Goal: Information Seeking & Learning: Learn about a topic

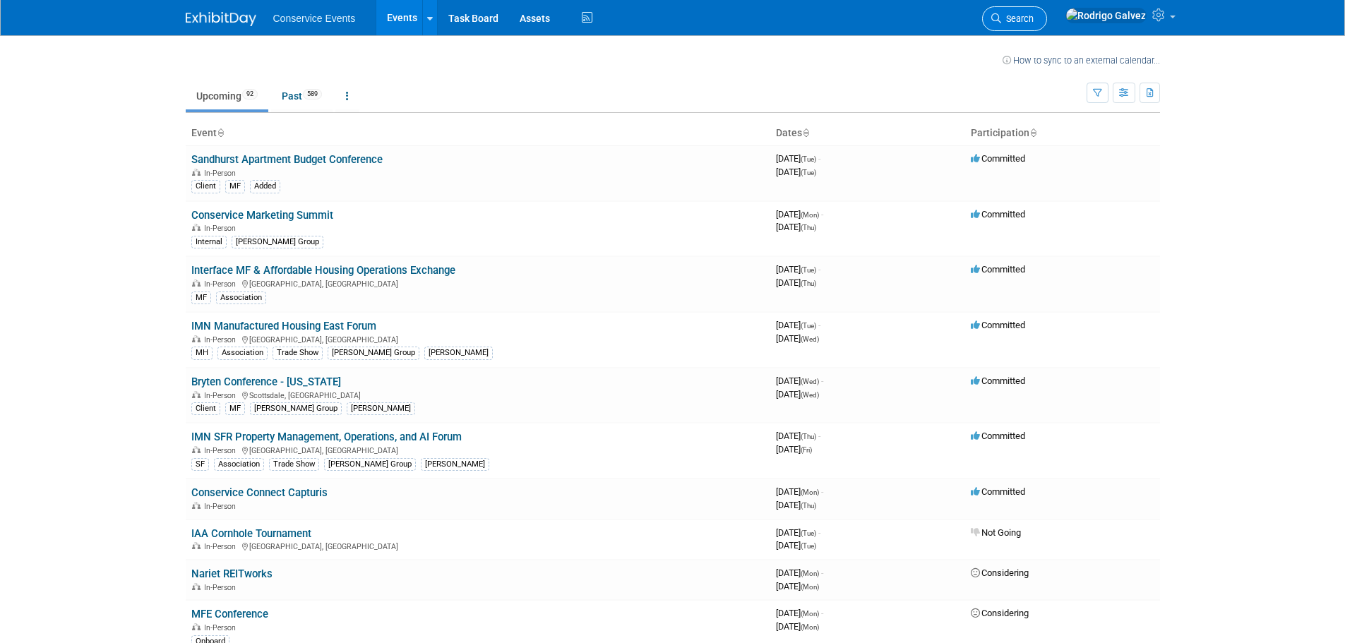
click at [1034, 20] on span "Search" at bounding box center [1018, 18] width 32 height 11
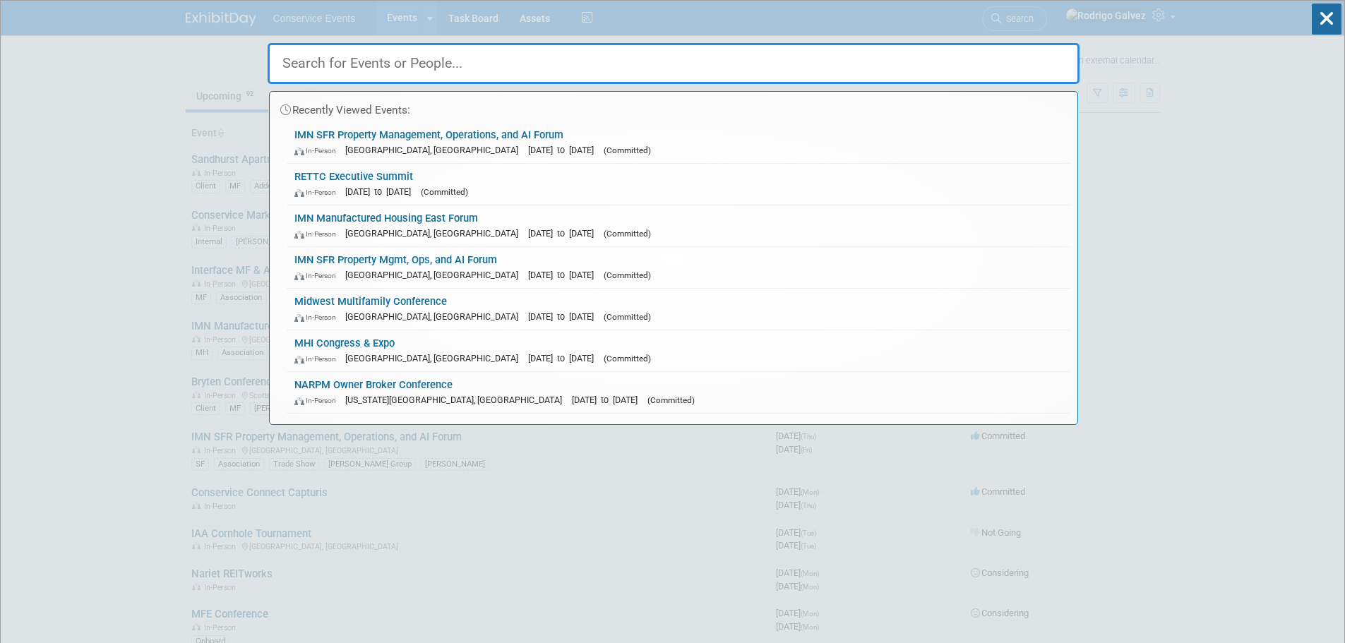
click at [357, 58] on input "text" at bounding box center [674, 63] width 812 height 41
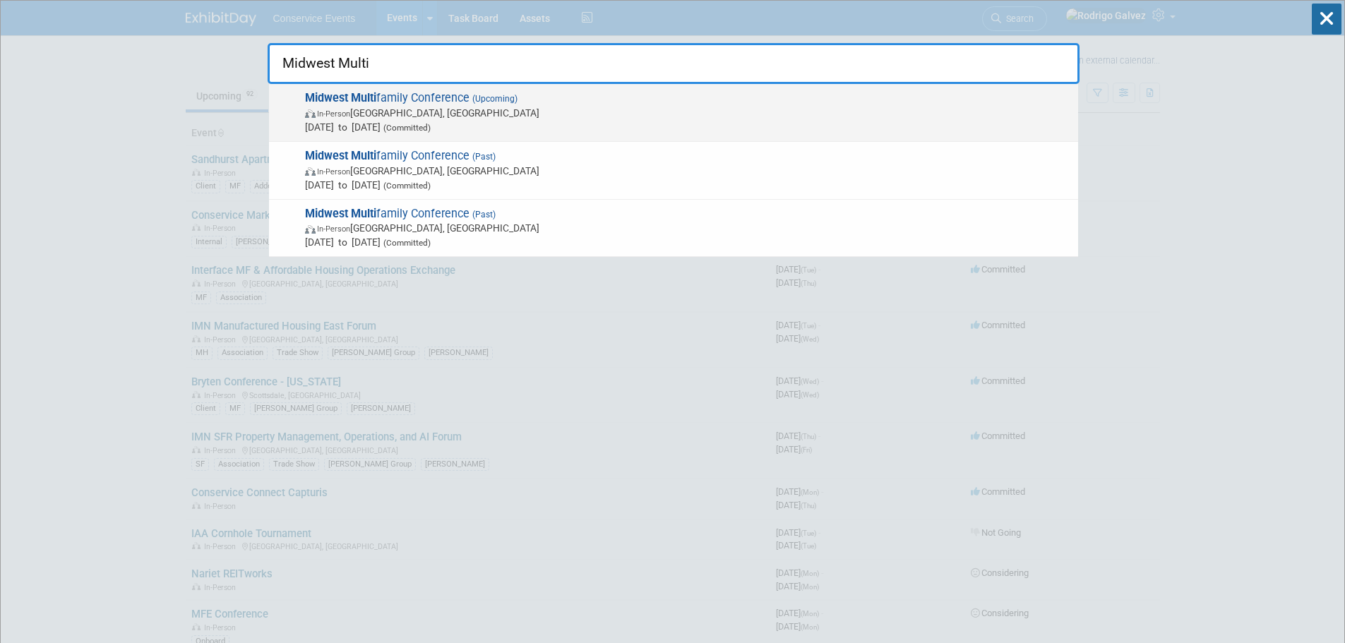
type input "Midwest Multi"
click at [385, 97] on span "Midwest Multi family Conference (Upcoming) In-Person [GEOGRAPHIC_DATA], IN [DAT…" at bounding box center [686, 112] width 771 height 43
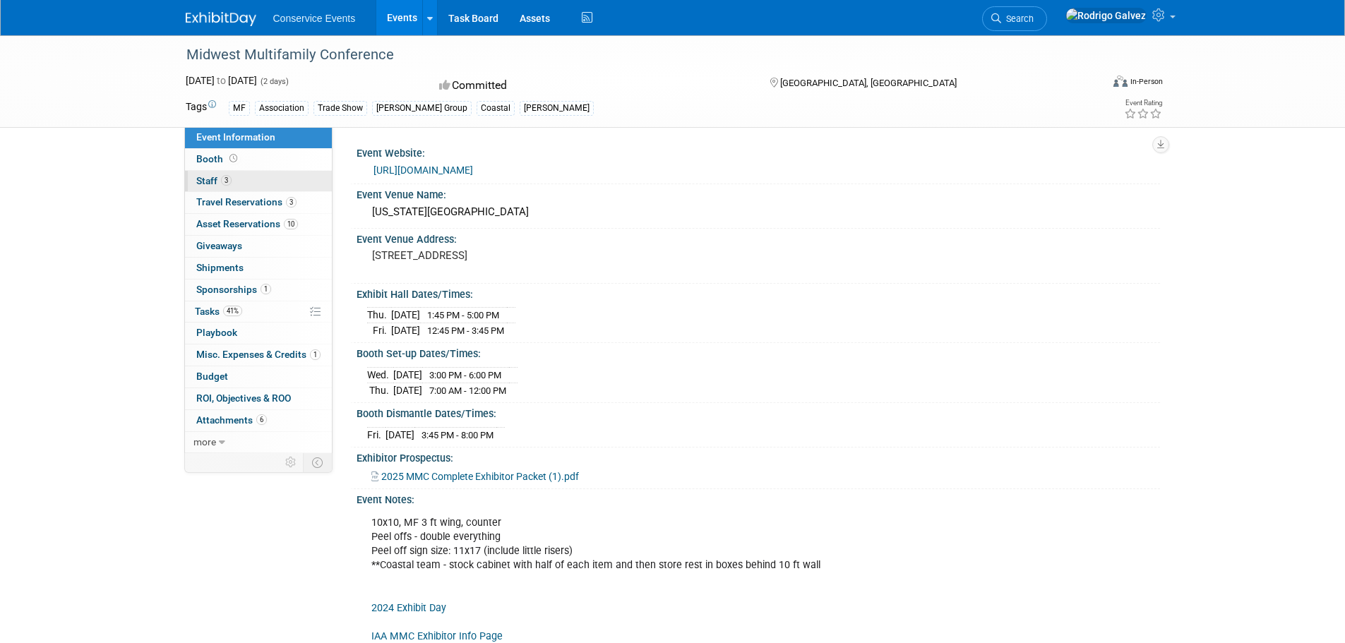
click at [206, 179] on span "Staff 3" at bounding box center [213, 180] width 35 height 11
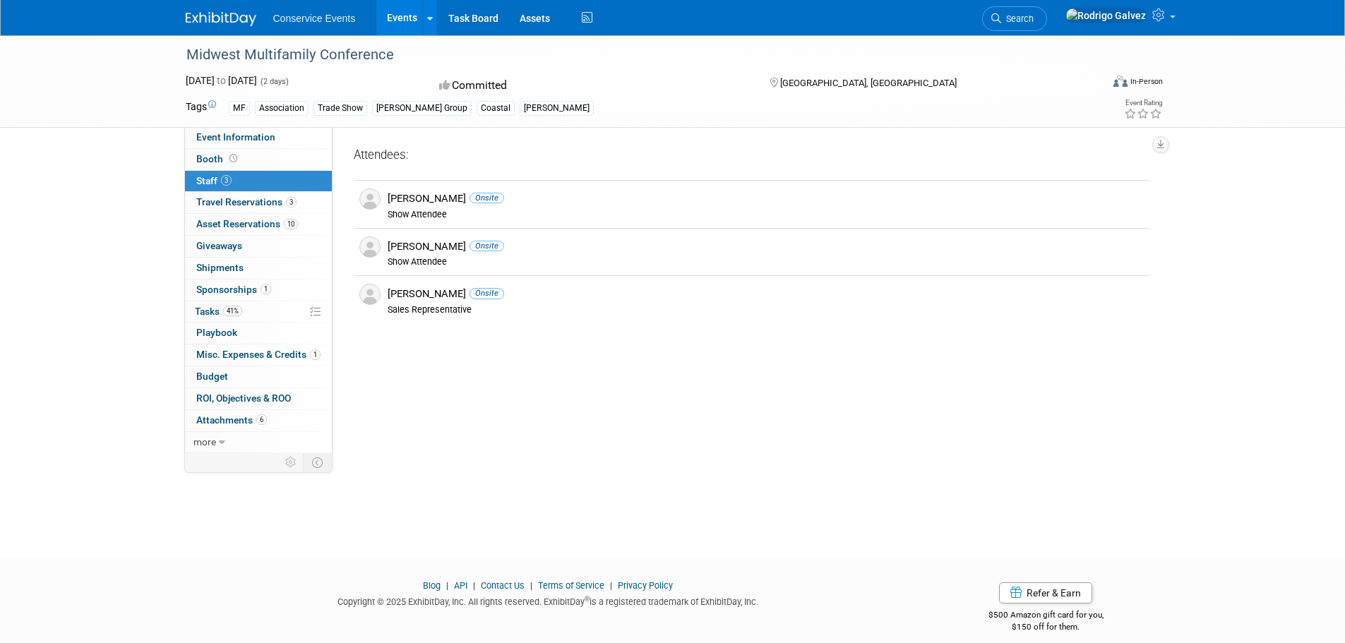
click at [261, 182] on link "3 Staff 3" at bounding box center [258, 181] width 147 height 21
click at [265, 165] on link "Booth" at bounding box center [258, 159] width 147 height 21
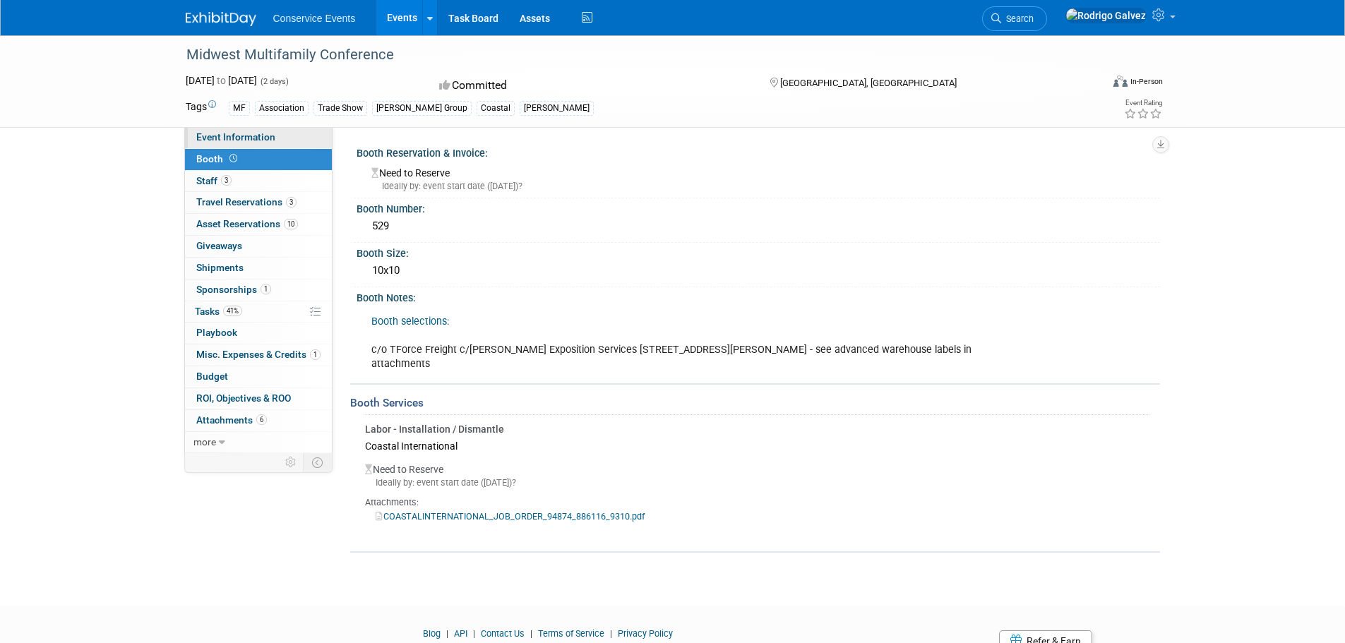
click at [285, 142] on link "Event Information" at bounding box center [258, 137] width 147 height 21
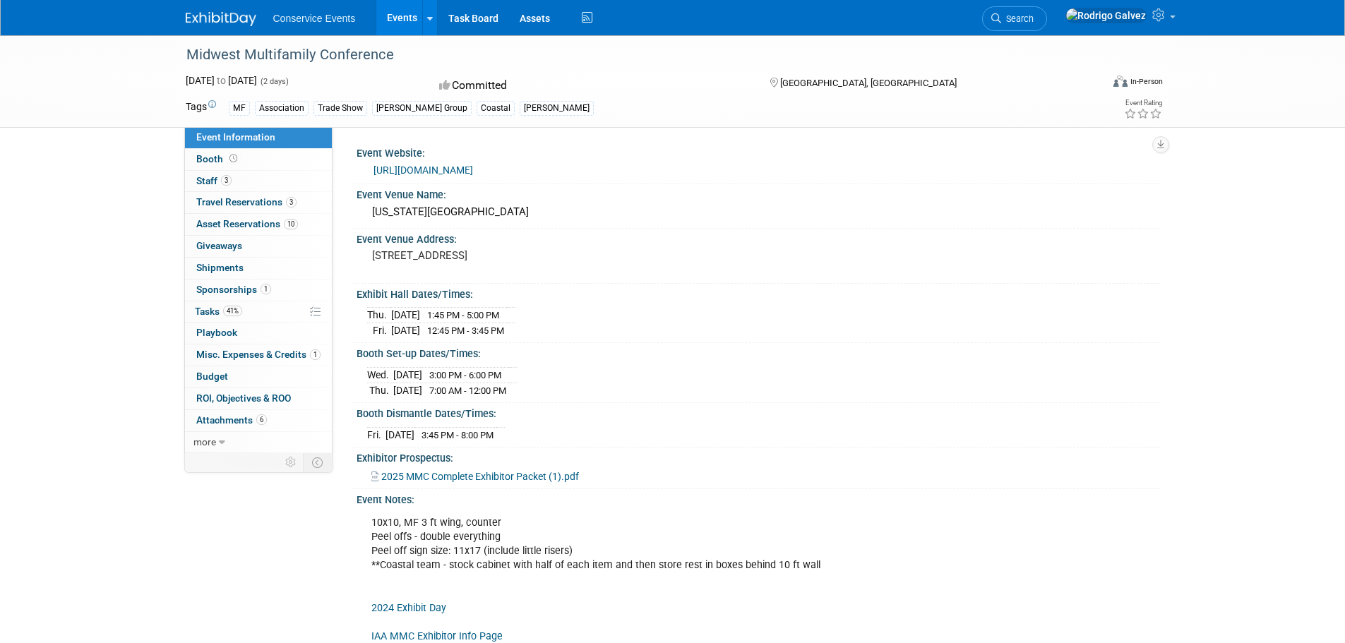
drag, startPoint x: 66, startPoint y: 248, endPoint x: 50, endPoint y: 225, distance: 28.0
click at [66, 247] on div "Midwest Multifamily Conference Sep 18, 2025 to Sep 19, 2025 (2 days) Sep 18, 20…" at bounding box center [672, 360] width 1345 height 650
drag, startPoint x: 393, startPoint y: 49, endPoint x: 187, endPoint y: 47, distance: 205.5
click at [187, 47] on div "Midwest Multifamily Conference" at bounding box center [631, 54] width 899 height 25
copy div "Midwest Multifamily Conference"
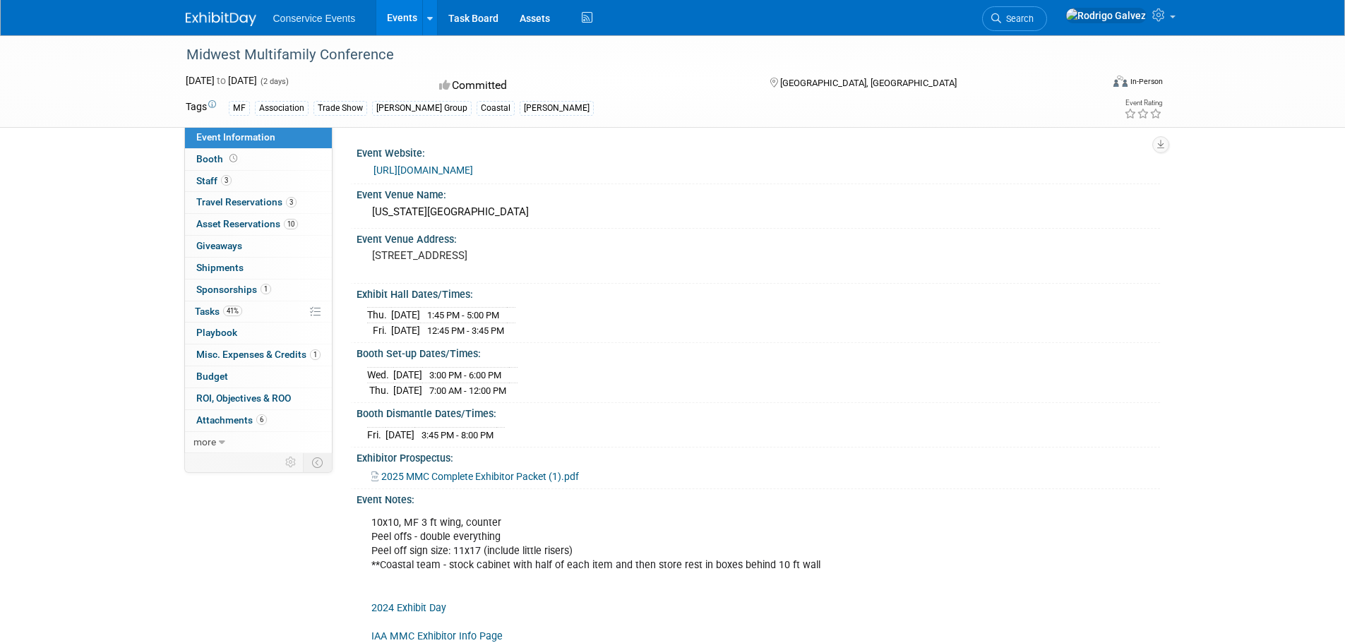
drag, startPoint x: 480, startPoint y: 272, endPoint x: 362, endPoint y: 253, distance: 118.8
click at [362, 253] on div "100 South Capital Ave Indianapolis, IN 46225" at bounding box center [524, 263] width 335 height 34
copy pre "100 South Capital Ave Indianapolis, IN 46225"
drag, startPoint x: 540, startPoint y: 326, endPoint x: 361, endPoint y: 312, distance: 180.0
click at [361, 312] on div "Thu. Sep 18, 2025 1:45 PM - 5:00 PM Fri. Sep 19, 2025 12:45 PM - 3:45 PM" at bounding box center [759, 319] width 804 height 39
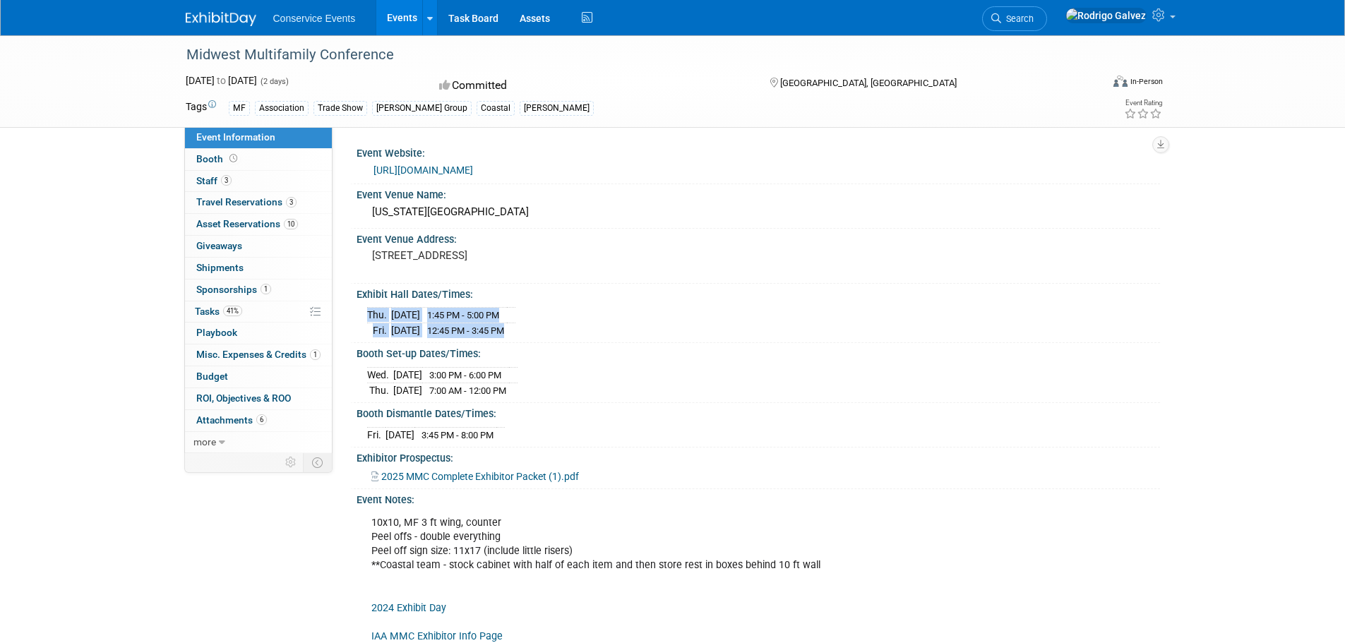
copy div "Thu. Sep 18, 2025 1:45 PM - 5:00 PM Fri. Sep 19, 2025 12:45 PM - 3:45 PM"
click at [209, 160] on span "Booth" at bounding box center [218, 158] width 44 height 11
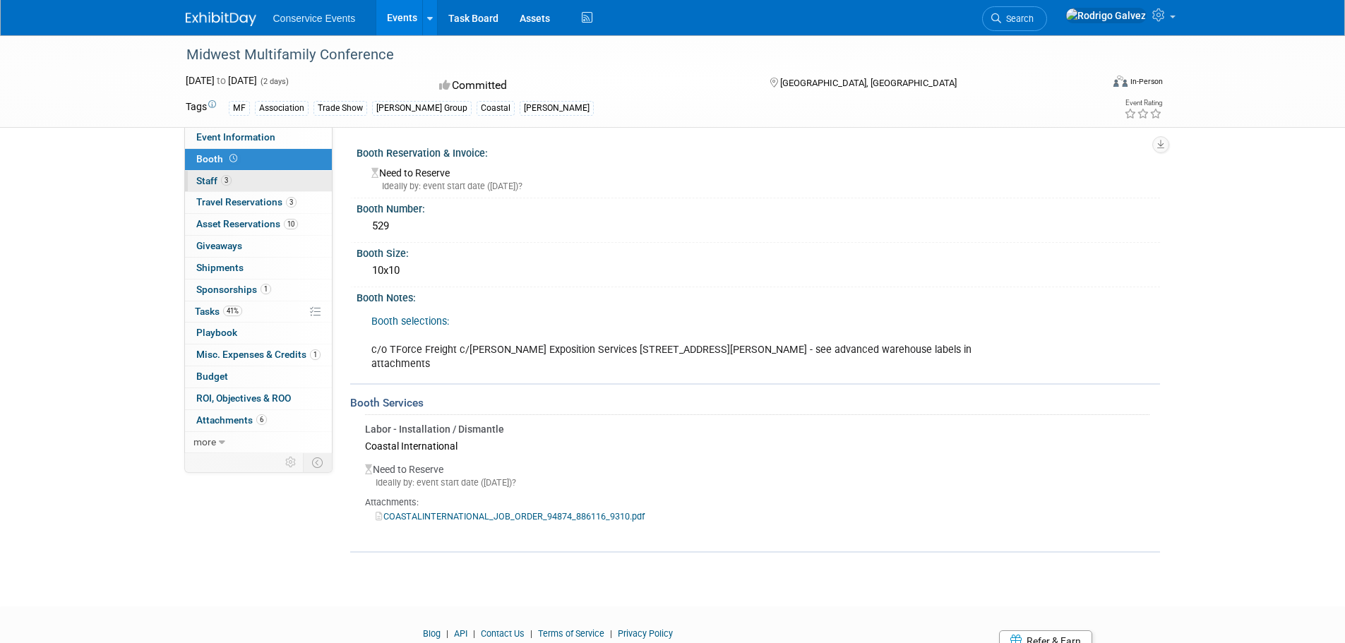
click at [234, 181] on link "3 Staff 3" at bounding box center [258, 181] width 147 height 21
